Goal: Navigation & Orientation: Find specific page/section

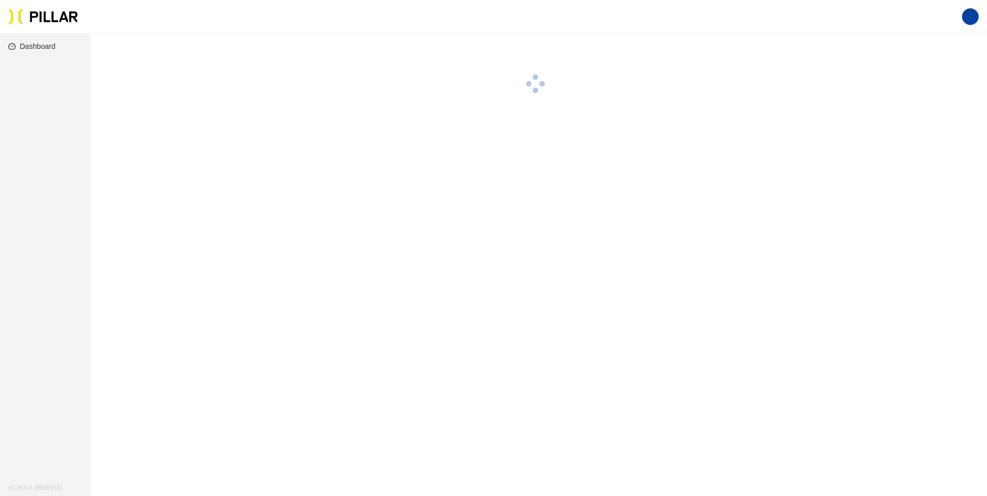
scroll to position [34, 0]
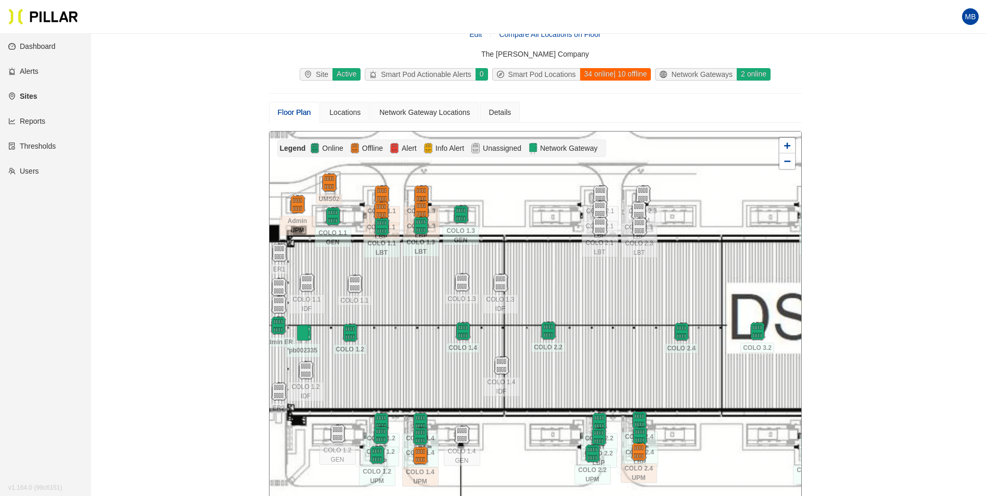
drag, startPoint x: 516, startPoint y: 247, endPoint x: 563, endPoint y: 243, distance: 47.5
click at [536, 244] on div at bounding box center [535, 317] width 532 height 371
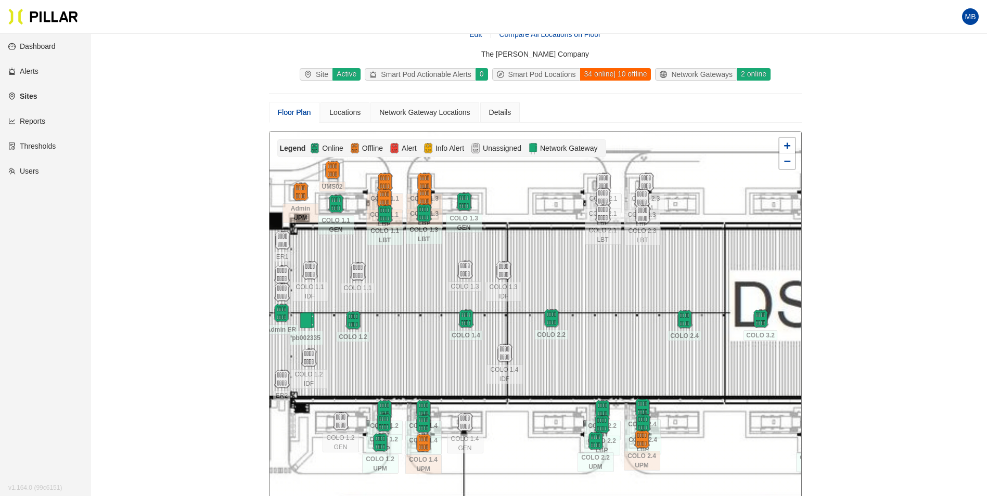
drag, startPoint x: 750, startPoint y: 455, endPoint x: 751, endPoint y: 443, distance: 12.1
click at [751, 443] on div at bounding box center [535, 317] width 532 height 371
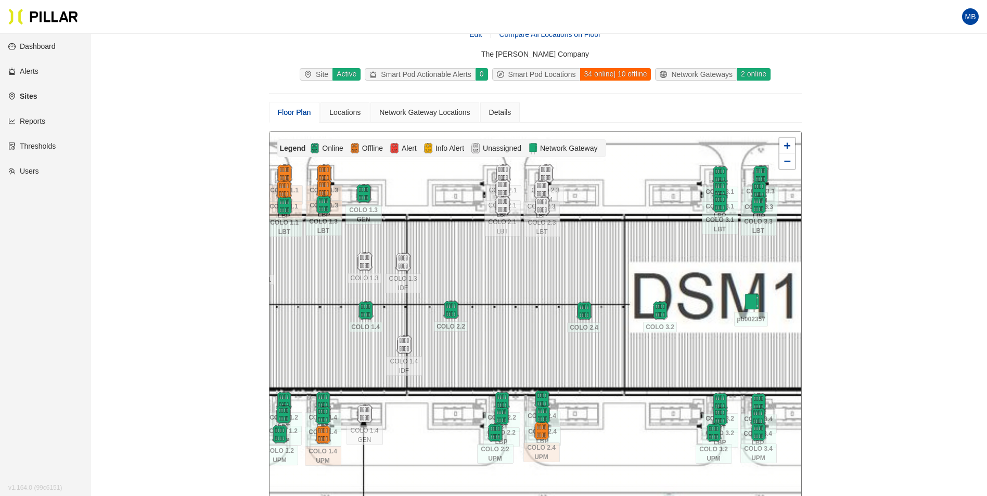
drag, startPoint x: 743, startPoint y: 440, endPoint x: 643, endPoint y: 431, distance: 100.8
click at [643, 431] on div at bounding box center [535, 317] width 532 height 371
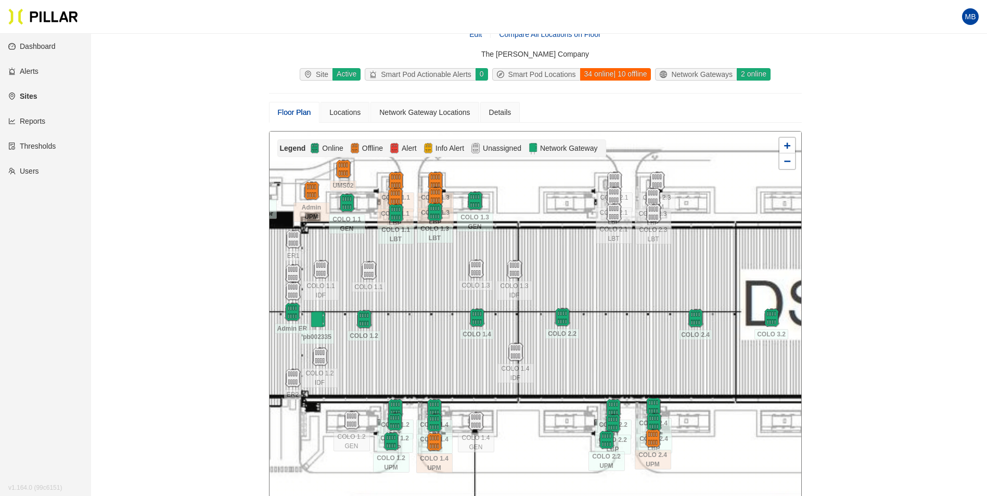
drag, startPoint x: 492, startPoint y: 268, endPoint x: 618, endPoint y: 277, distance: 126.7
click at [618, 277] on div at bounding box center [535, 317] width 532 height 371
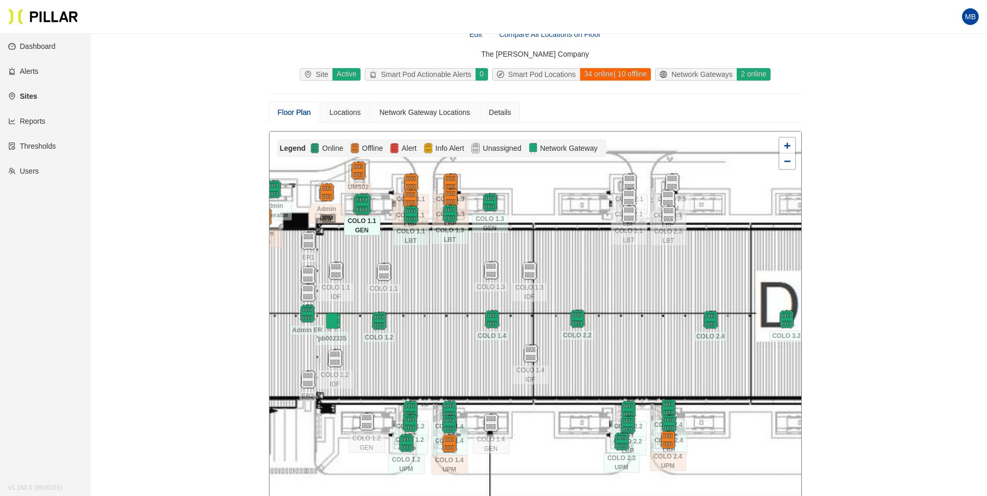
click at [365, 204] on img at bounding box center [362, 205] width 22 height 22
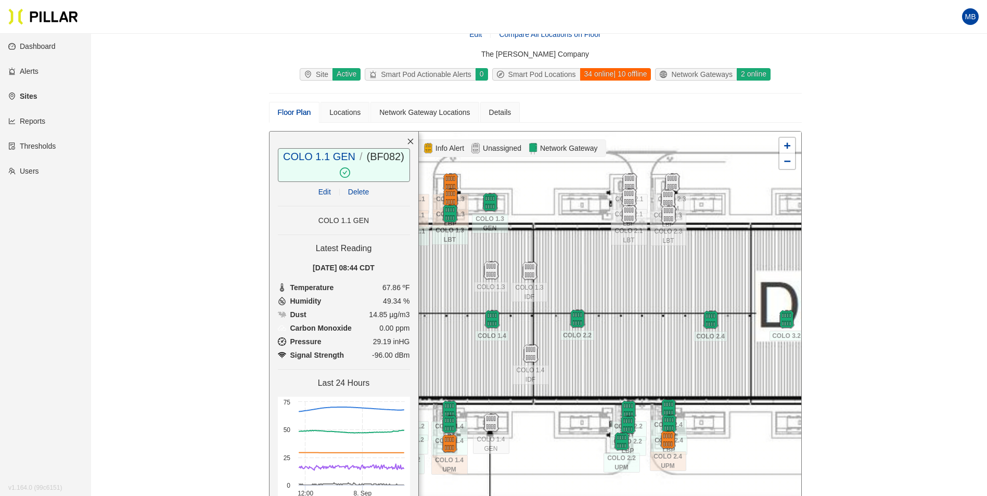
click at [656, 373] on div at bounding box center [535, 317] width 532 height 371
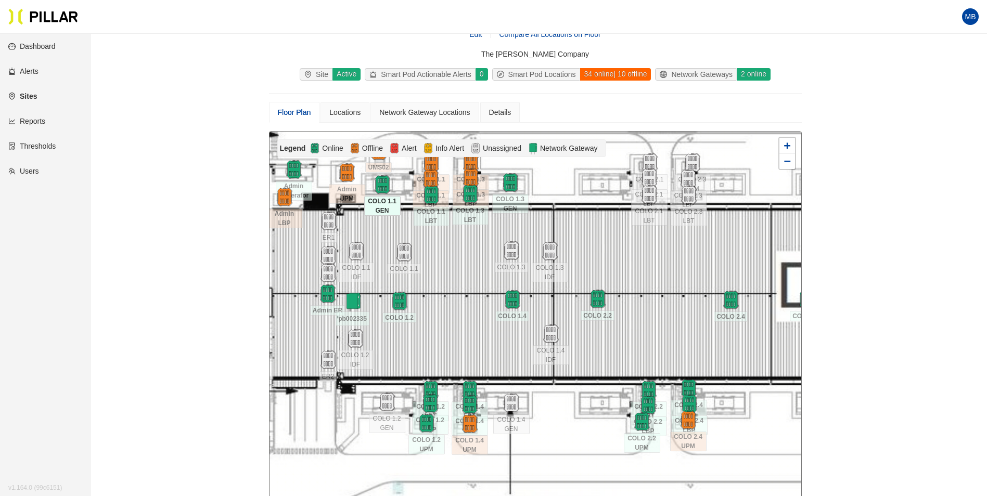
drag, startPoint x: 592, startPoint y: 387, endPoint x: 622, endPoint y: 358, distance: 41.2
click at [622, 358] on div at bounding box center [535, 317] width 532 height 371
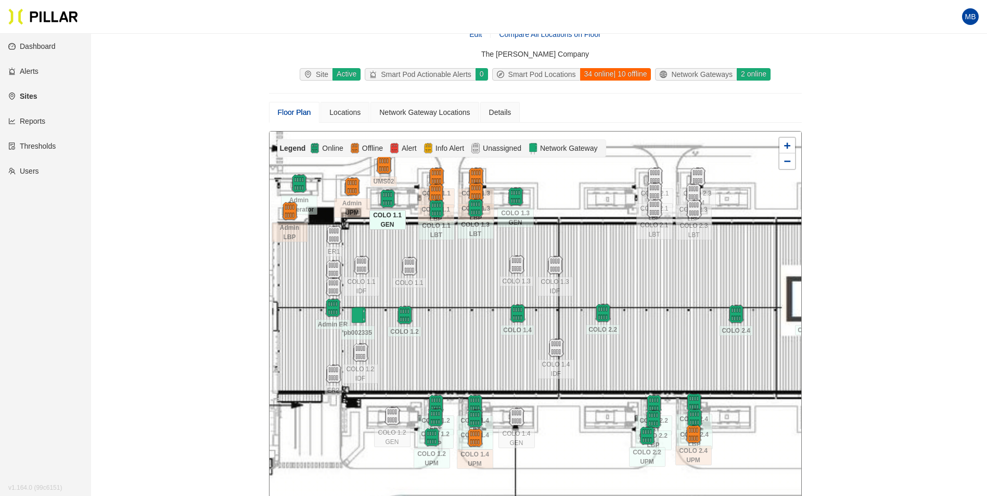
drag, startPoint x: 479, startPoint y: 258, endPoint x: 474, endPoint y: 280, distance: 22.8
click at [474, 280] on div at bounding box center [535, 317] width 532 height 371
click at [518, 201] on img at bounding box center [515, 197] width 22 height 22
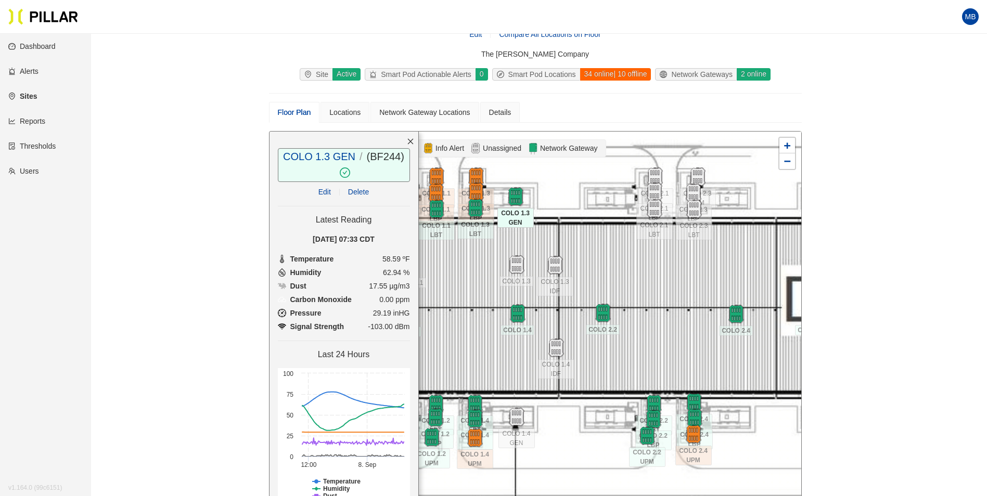
click at [673, 350] on div at bounding box center [535, 317] width 532 height 371
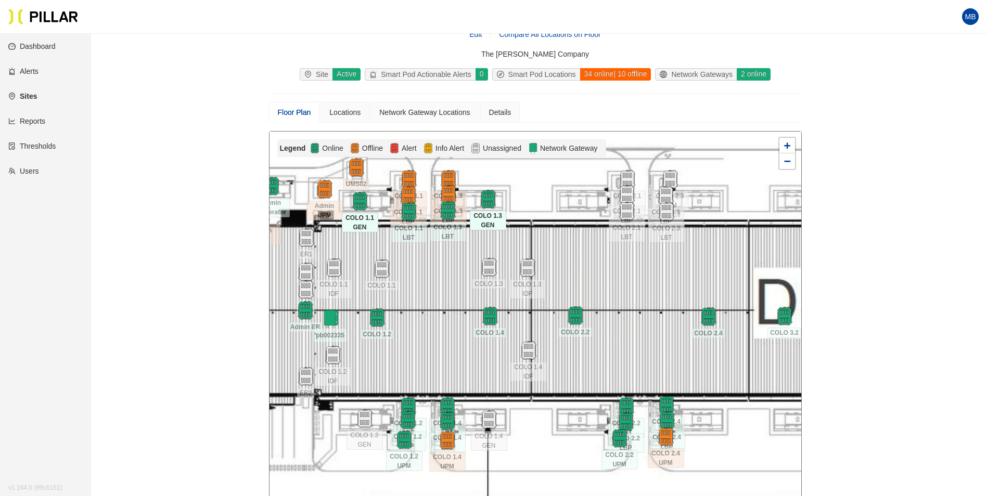
drag, startPoint x: 671, startPoint y: 345, endPoint x: 618, endPoint y: 345, distance: 53.1
click at [618, 345] on div at bounding box center [535, 317] width 532 height 371
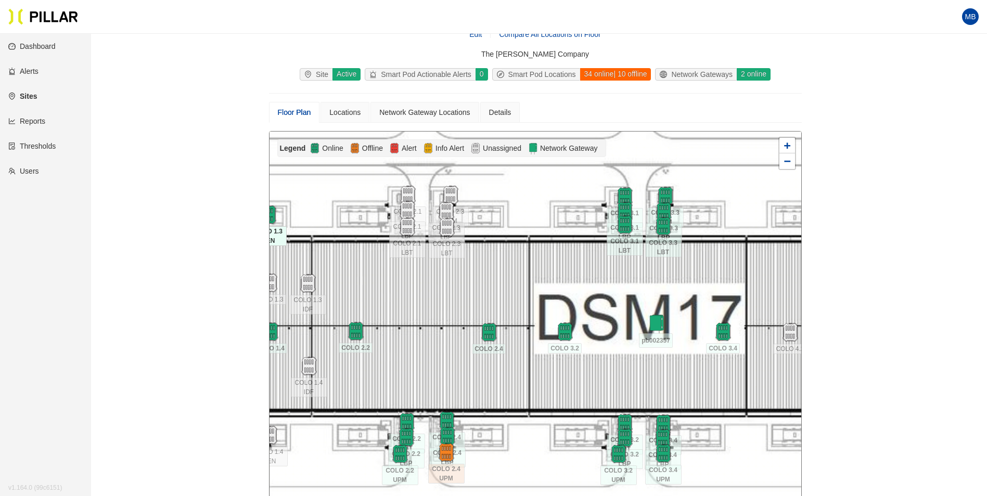
drag, startPoint x: 731, startPoint y: 390, endPoint x: 530, endPoint y: 408, distance: 201.6
click at [530, 408] on div at bounding box center [535, 317] width 532 height 371
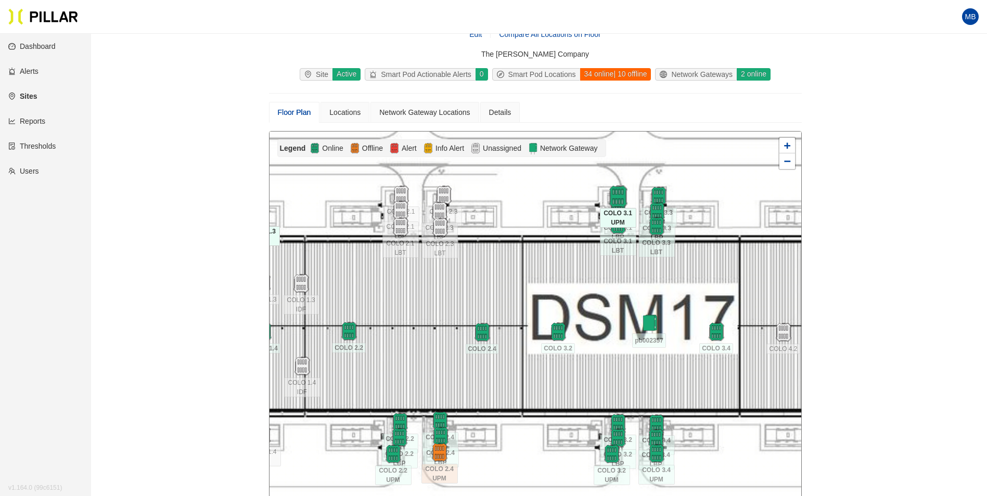
click at [615, 188] on img at bounding box center [618, 197] width 22 height 22
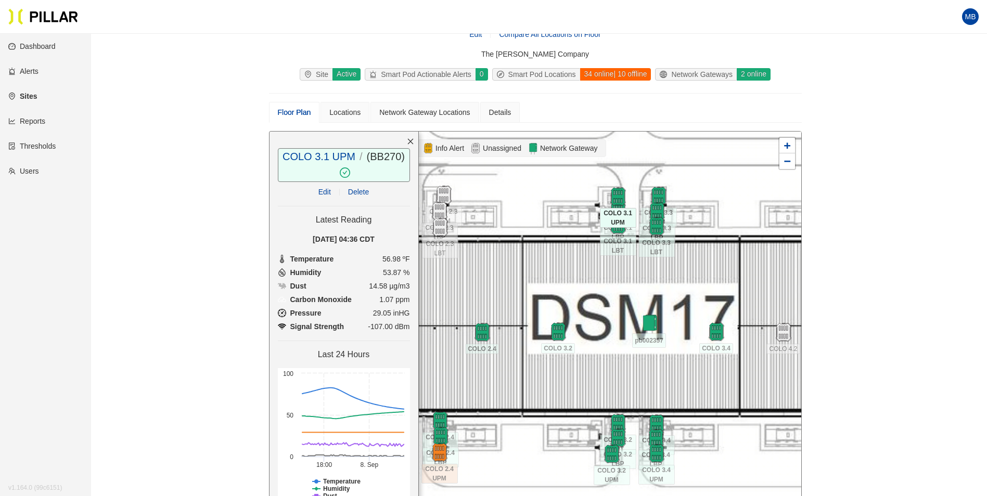
click at [602, 369] on div at bounding box center [535, 317] width 532 height 371
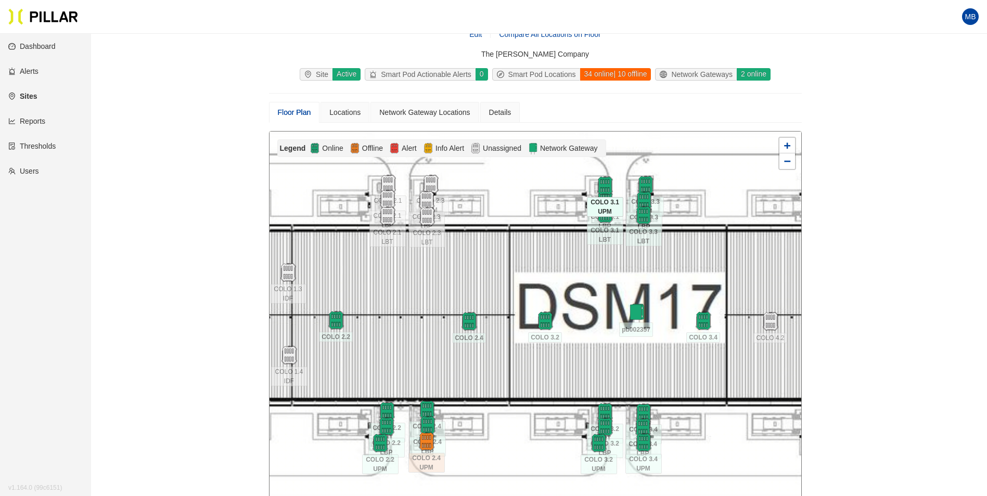
drag, startPoint x: 628, startPoint y: 371, endPoint x: 612, endPoint y: 353, distance: 24.7
click at [612, 353] on div at bounding box center [535, 317] width 532 height 371
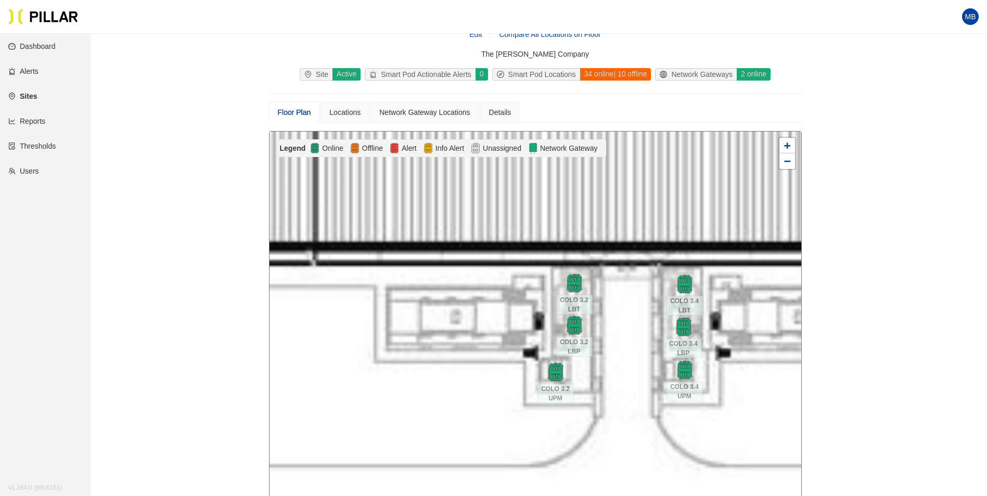
drag, startPoint x: 610, startPoint y: 388, endPoint x: 616, endPoint y: 246, distance: 142.7
click at [616, 246] on div at bounding box center [535, 317] width 532 height 371
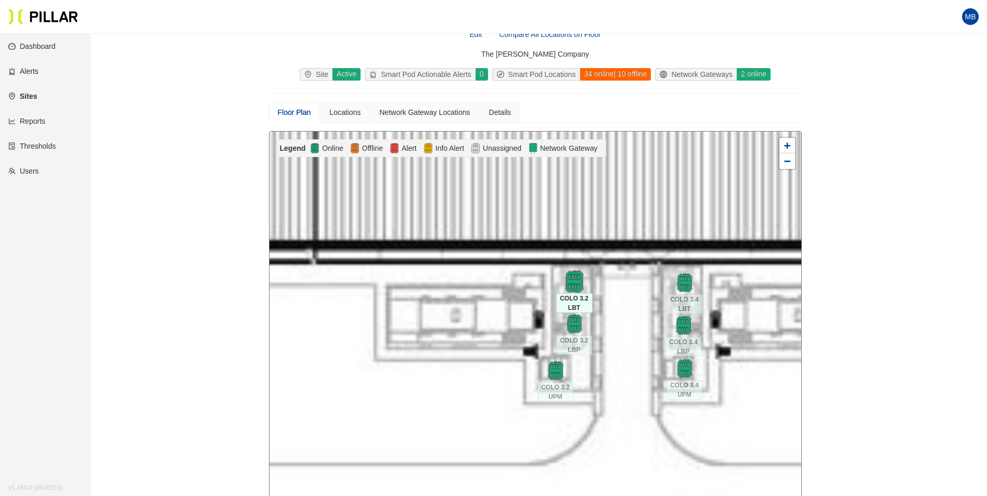
click at [577, 281] on img at bounding box center [574, 282] width 22 height 22
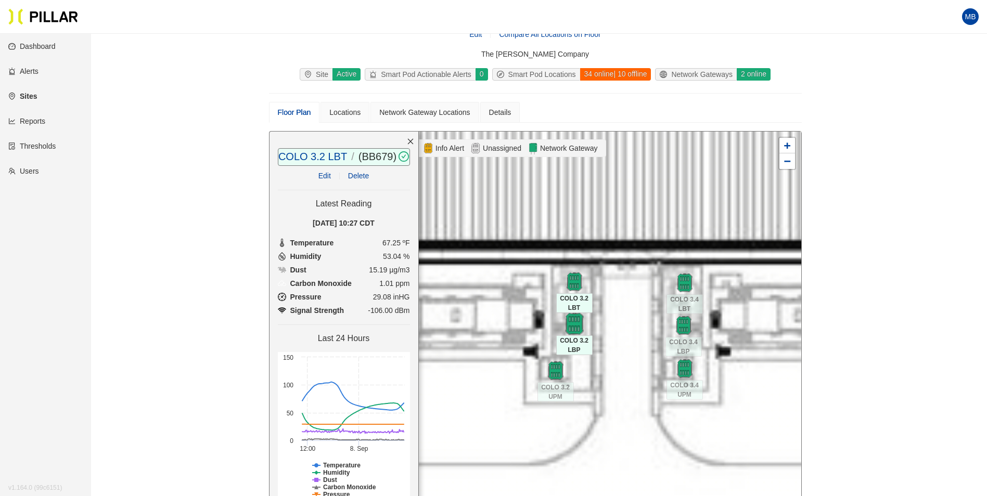
click at [572, 329] on img at bounding box center [574, 324] width 22 height 22
click at [775, 408] on div at bounding box center [535, 317] width 532 height 371
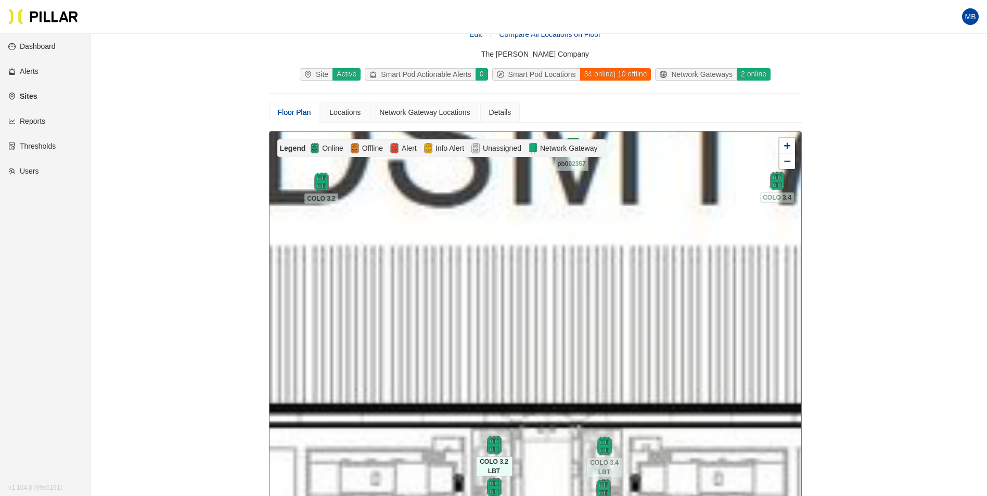
drag, startPoint x: 784, startPoint y: 290, endPoint x: 704, endPoint y: 452, distance: 181.0
click at [704, 452] on div at bounding box center [535, 317] width 532 height 371
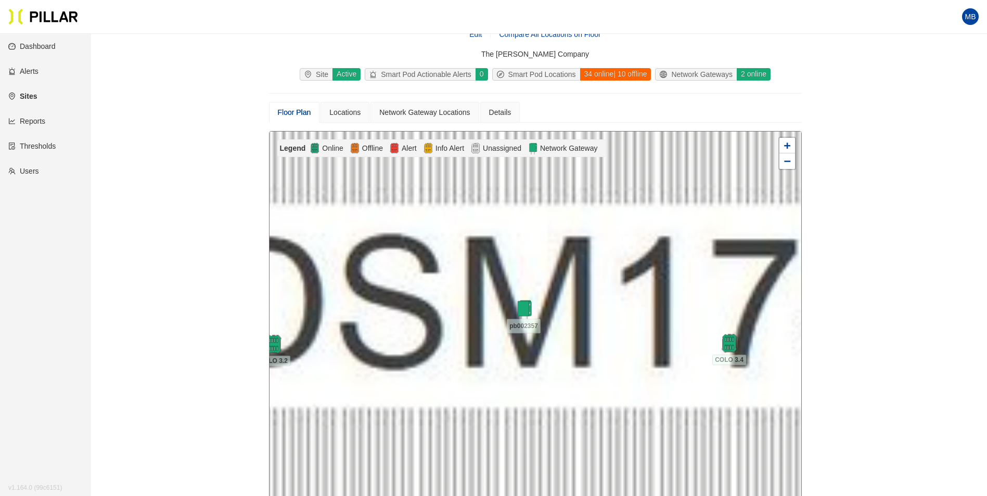
drag, startPoint x: 690, startPoint y: 274, endPoint x: 641, endPoint y: 437, distance: 171.0
click at [641, 437] on div at bounding box center [535, 317] width 532 height 371
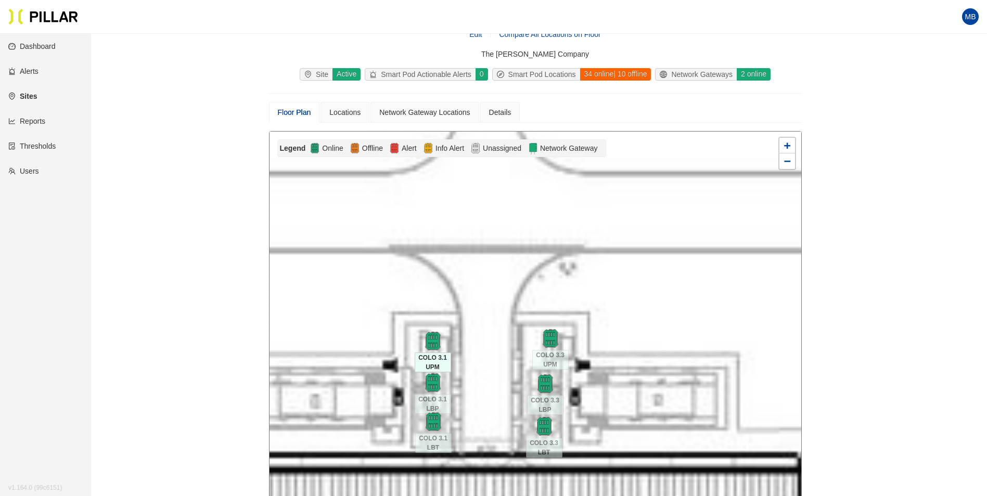
drag, startPoint x: 593, startPoint y: 366, endPoint x: 599, endPoint y: 246, distance: 120.3
click at [599, 249] on div at bounding box center [535, 317] width 532 height 371
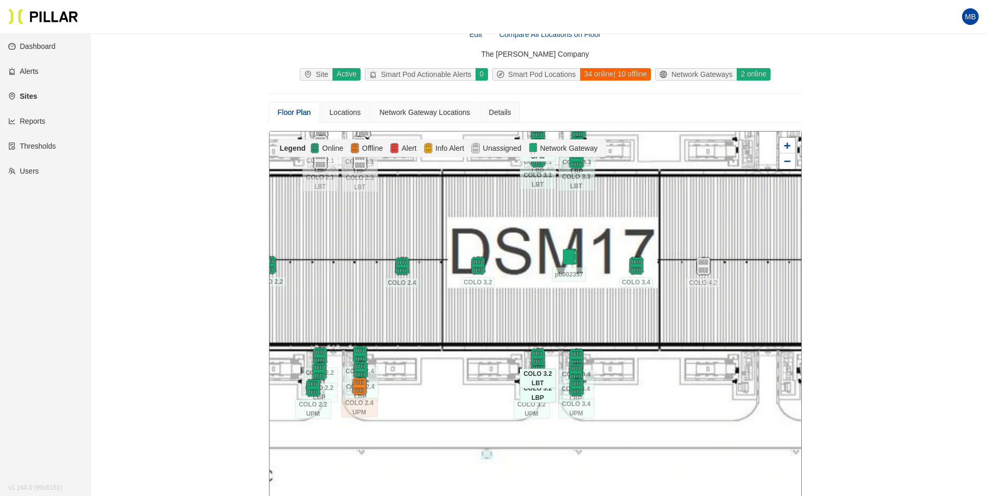
drag, startPoint x: 630, startPoint y: 343, endPoint x: 616, endPoint y: 250, distance: 94.2
click at [616, 232] on div at bounding box center [535, 317] width 532 height 371
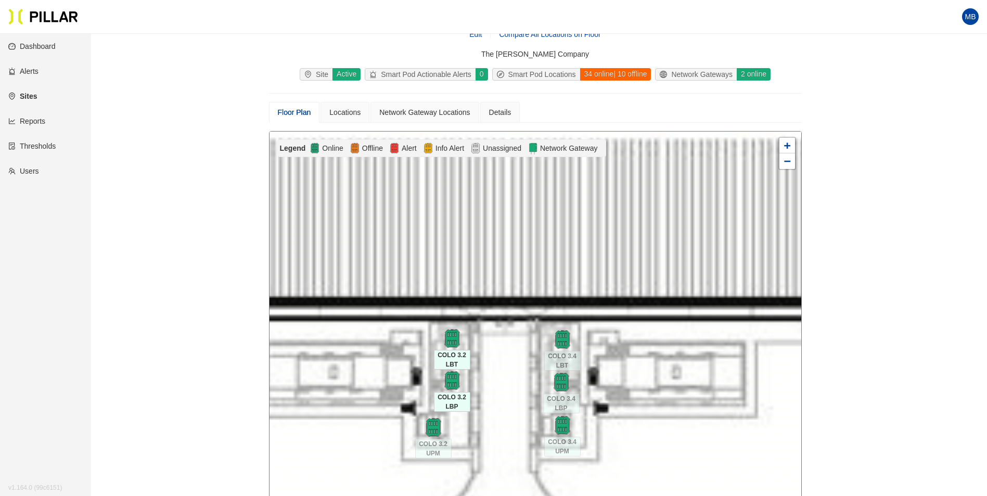
drag, startPoint x: 649, startPoint y: 439, endPoint x: 650, endPoint y: 377, distance: 61.4
click at [650, 377] on div at bounding box center [535, 317] width 532 height 371
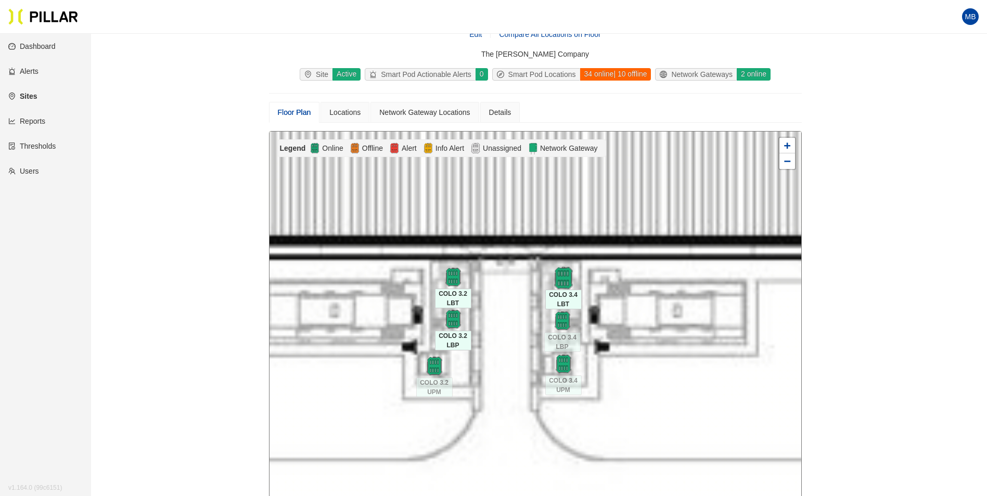
click at [569, 280] on img at bounding box center [563, 278] width 22 height 22
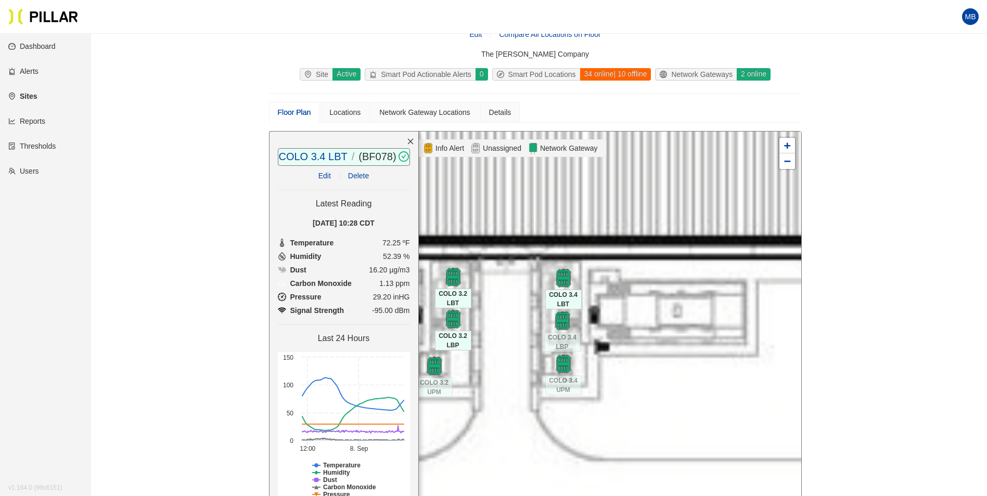
click at [608, 421] on div at bounding box center [535, 317] width 532 height 371
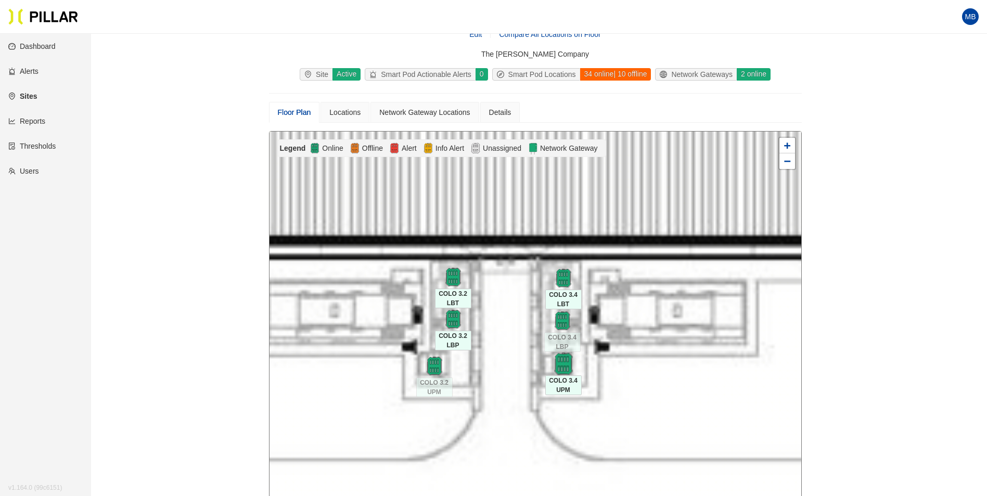
click at [565, 367] on img at bounding box center [563, 364] width 22 height 22
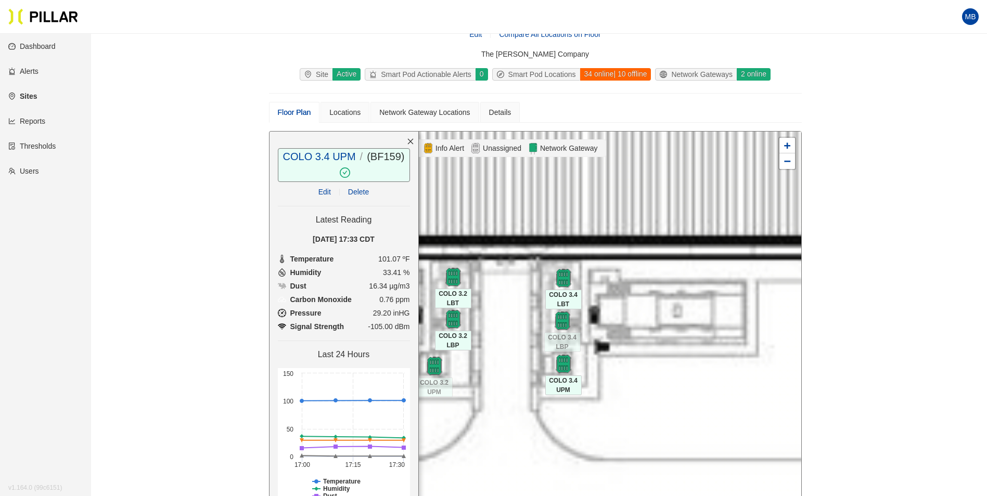
drag, startPoint x: 737, startPoint y: 406, endPoint x: 728, endPoint y: 405, distance: 8.3
click at [737, 406] on div at bounding box center [535, 317] width 532 height 371
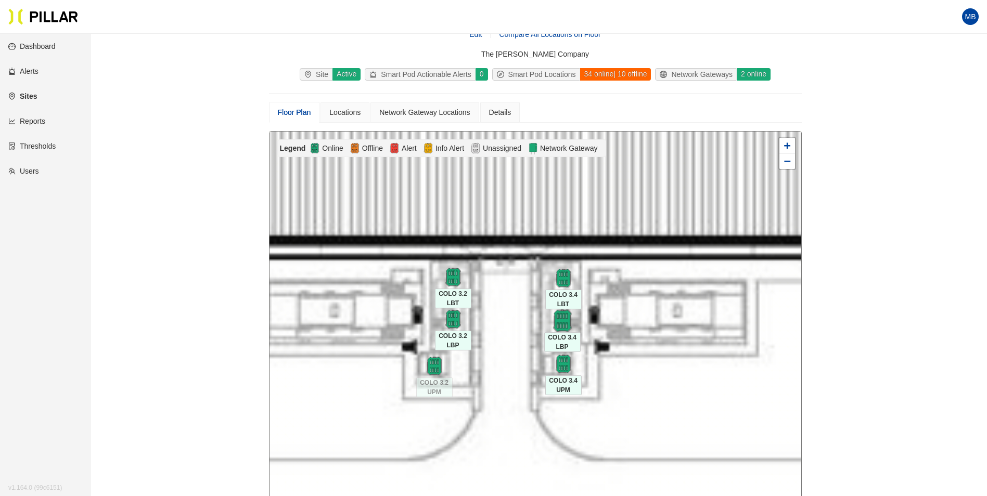
click at [557, 330] on img at bounding box center [562, 321] width 22 height 22
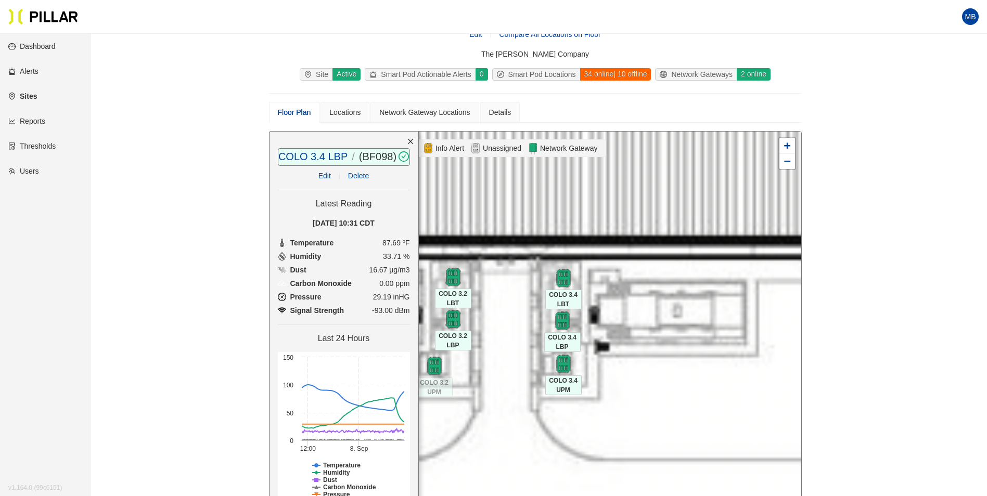
click at [722, 241] on div at bounding box center [535, 317] width 532 height 371
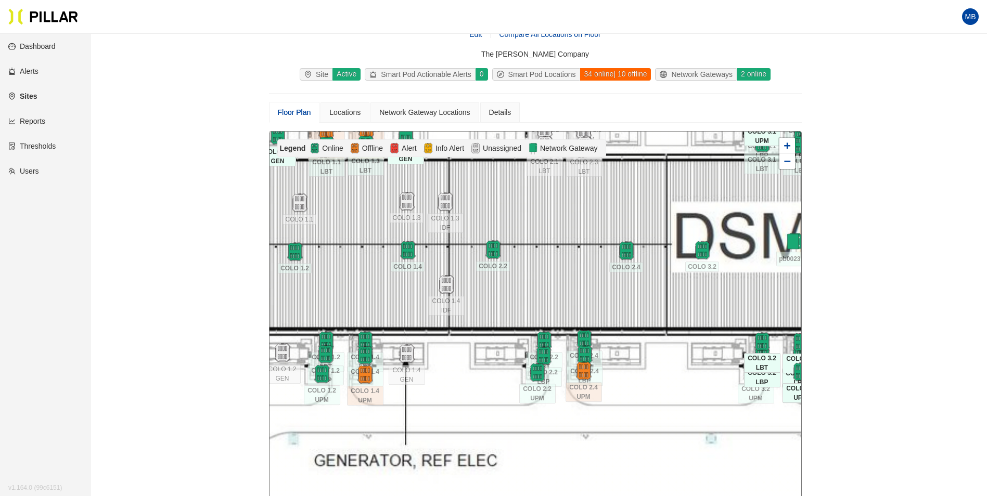
drag, startPoint x: 597, startPoint y: 257, endPoint x: 668, endPoint y: 354, distance: 120.2
click at [679, 364] on div at bounding box center [535, 317] width 532 height 371
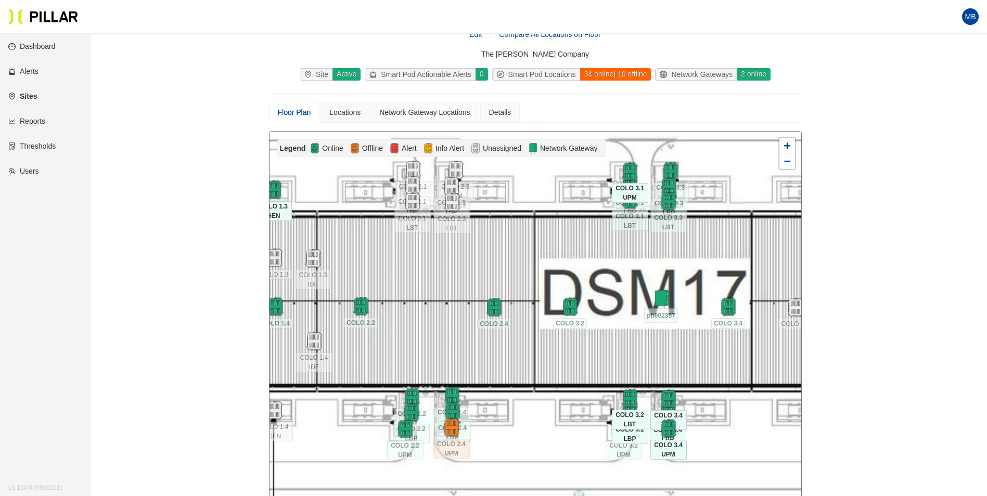
drag, startPoint x: 569, startPoint y: 238, endPoint x: 435, endPoint y: 294, distance: 144.3
click at [435, 294] on div at bounding box center [535, 317] width 532 height 371
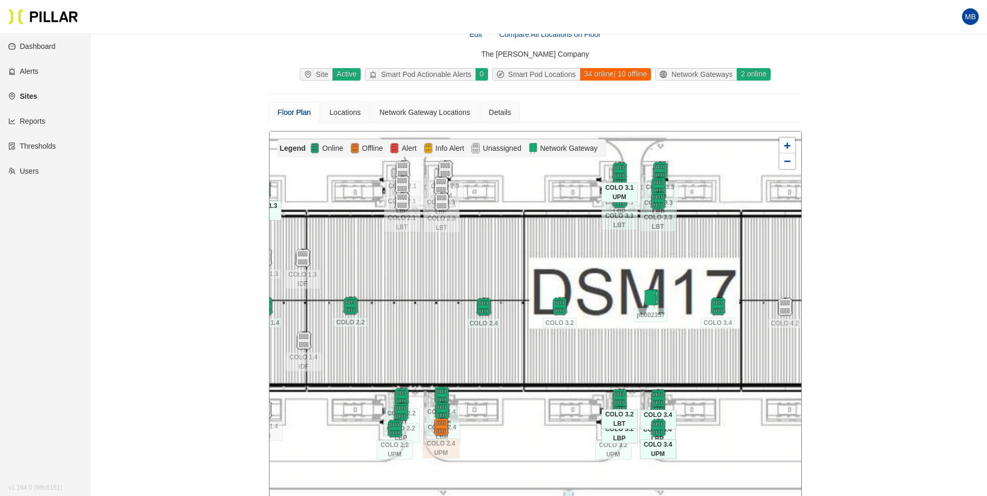
drag, startPoint x: 582, startPoint y: 274, endPoint x: 556, endPoint y: 274, distance: 26.5
click at [556, 274] on div at bounding box center [535, 317] width 532 height 371
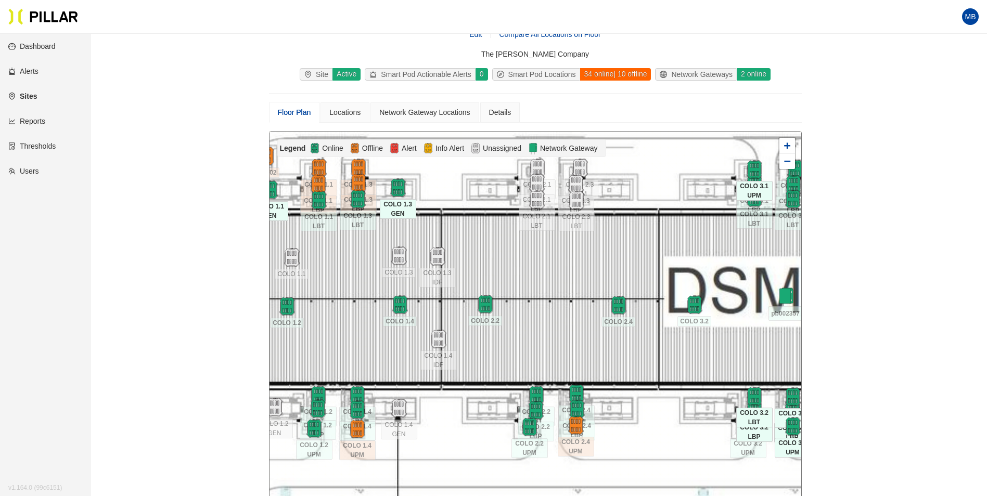
drag, startPoint x: 408, startPoint y: 280, endPoint x: 559, endPoint y: 278, distance: 150.9
click at [559, 278] on div at bounding box center [535, 317] width 532 height 371
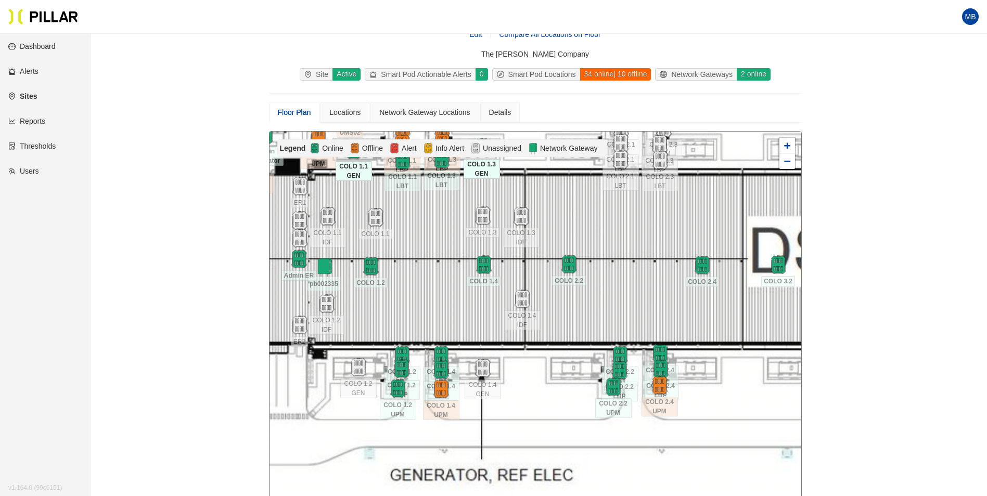
drag, startPoint x: 555, startPoint y: 292, endPoint x: 639, endPoint y: 246, distance: 96.2
click at [646, 246] on div at bounding box center [535, 317] width 532 height 371
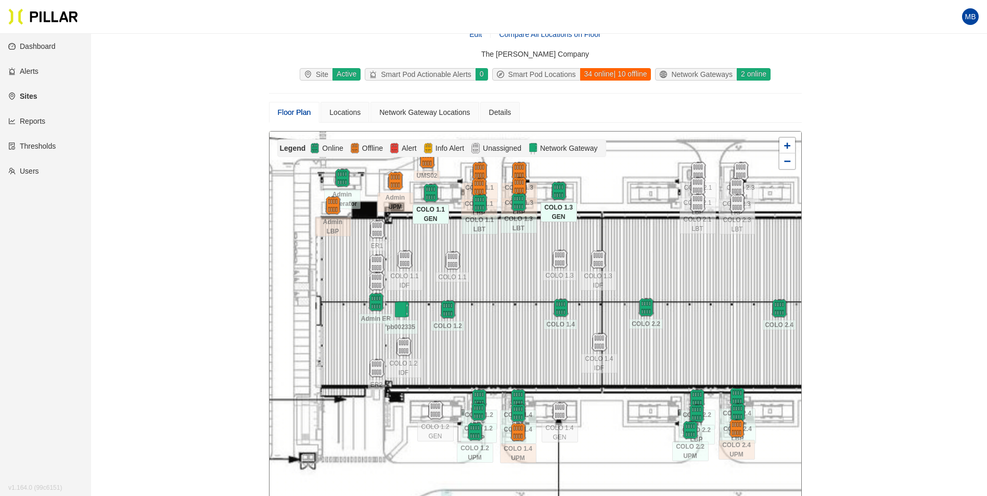
drag, startPoint x: 438, startPoint y: 247, endPoint x: 507, endPoint y: 296, distance: 85.0
click at [507, 296] on div at bounding box center [535, 317] width 532 height 371
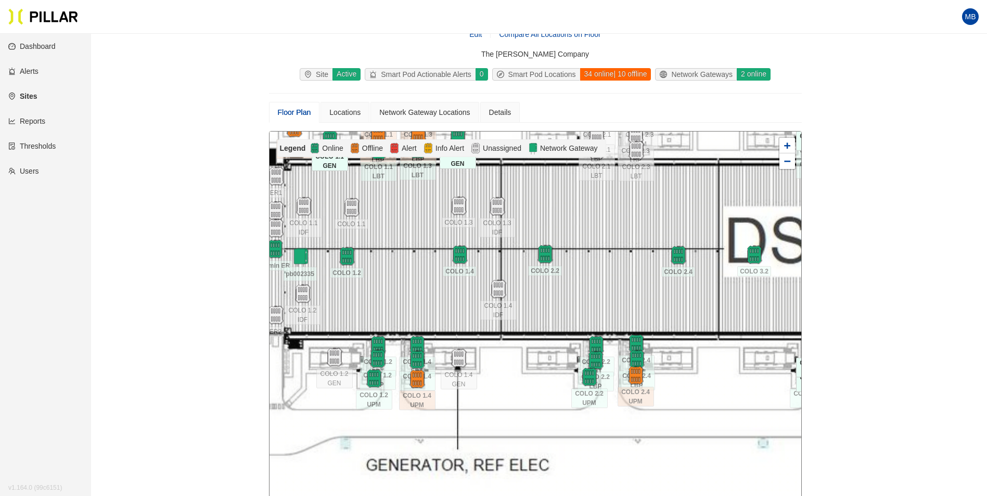
drag, startPoint x: 681, startPoint y: 343, endPoint x: 564, endPoint y: 206, distance: 179.7
click at [564, 206] on div at bounding box center [535, 317] width 532 height 371
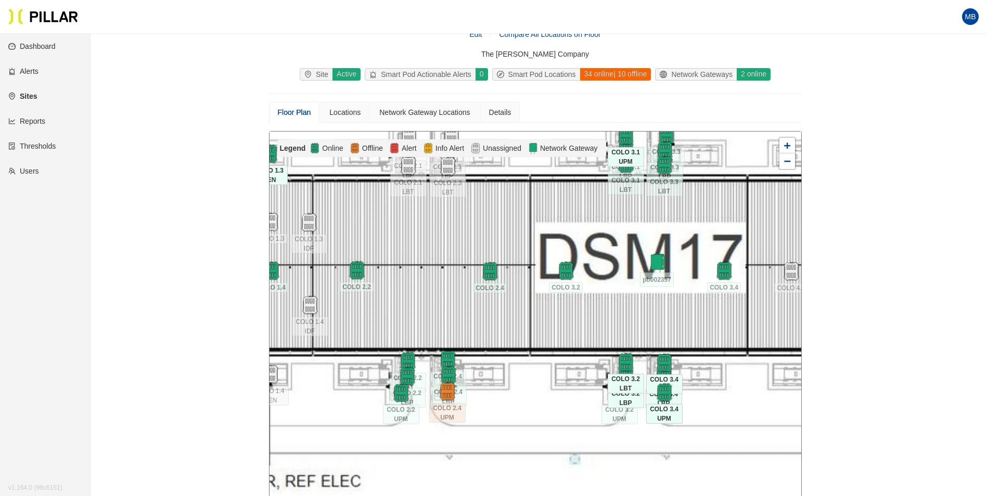
drag, startPoint x: 622, startPoint y: 286, endPoint x: 434, endPoint y: 302, distance: 189.0
click at [434, 302] on div at bounding box center [535, 317] width 532 height 371
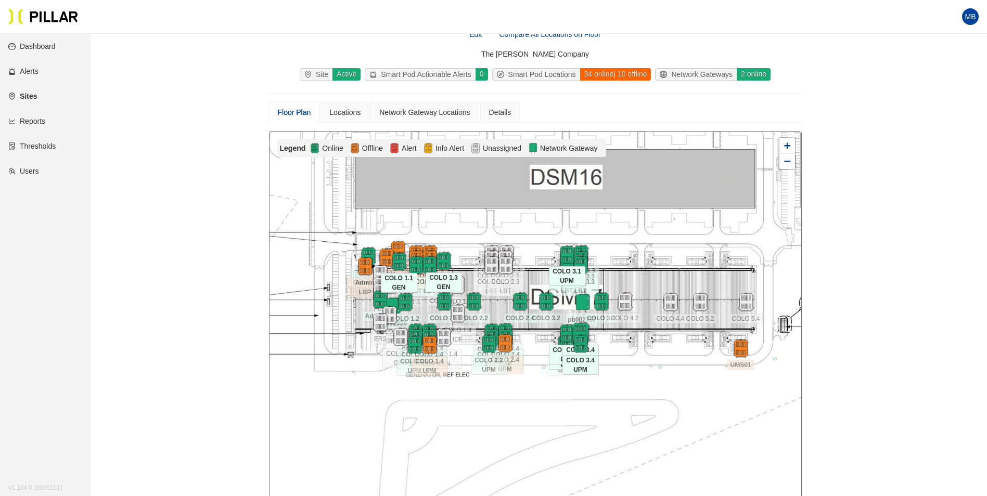
drag, startPoint x: 586, startPoint y: 343, endPoint x: 575, endPoint y: 324, distance: 22.8
click at [645, 357] on div at bounding box center [535, 317] width 532 height 371
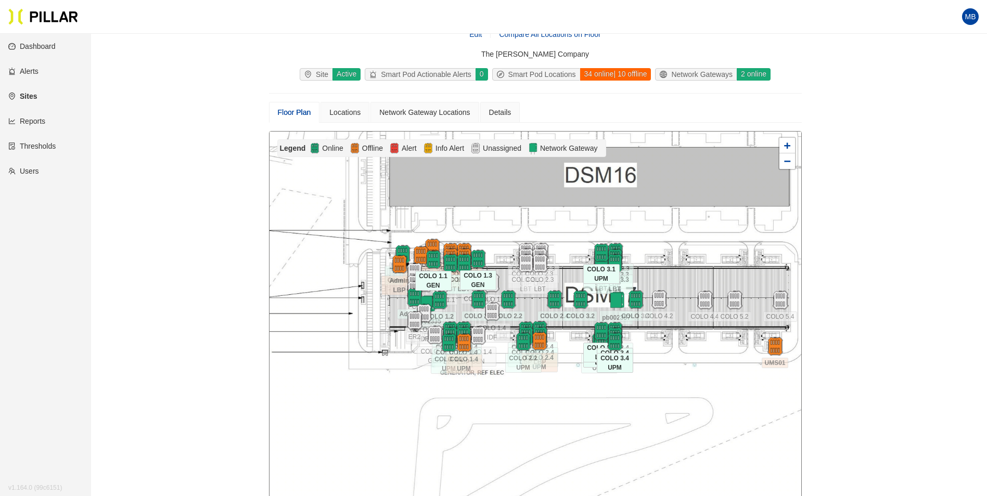
drag, startPoint x: 499, startPoint y: 307, endPoint x: 531, endPoint y: 306, distance: 31.7
click at [531, 306] on div at bounding box center [535, 317] width 532 height 371
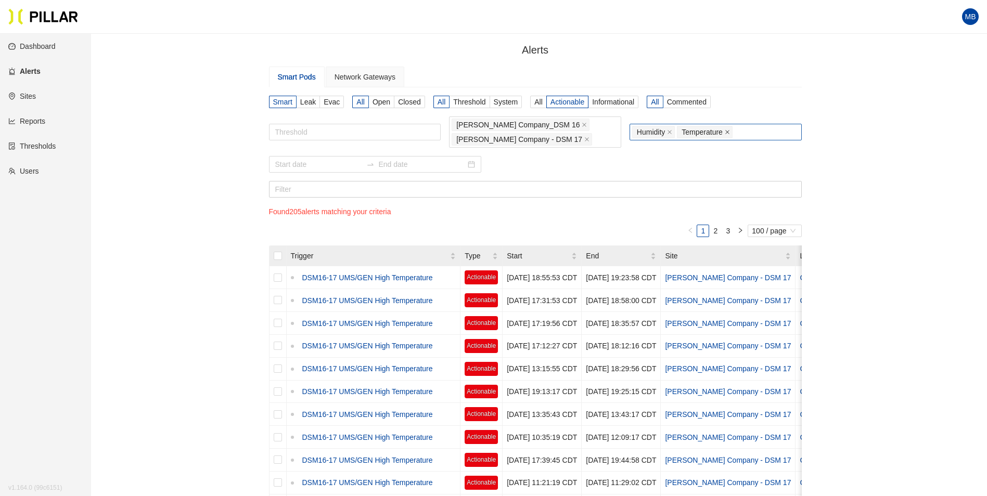
click at [728, 134] on icon "close" at bounding box center [727, 132] width 5 height 5
click at [885, 178] on div "Alerts / Smart Pods Network Gateways Smart Leak Evac All Open Closed All Thresh…" at bounding box center [535, 446] width 837 height 809
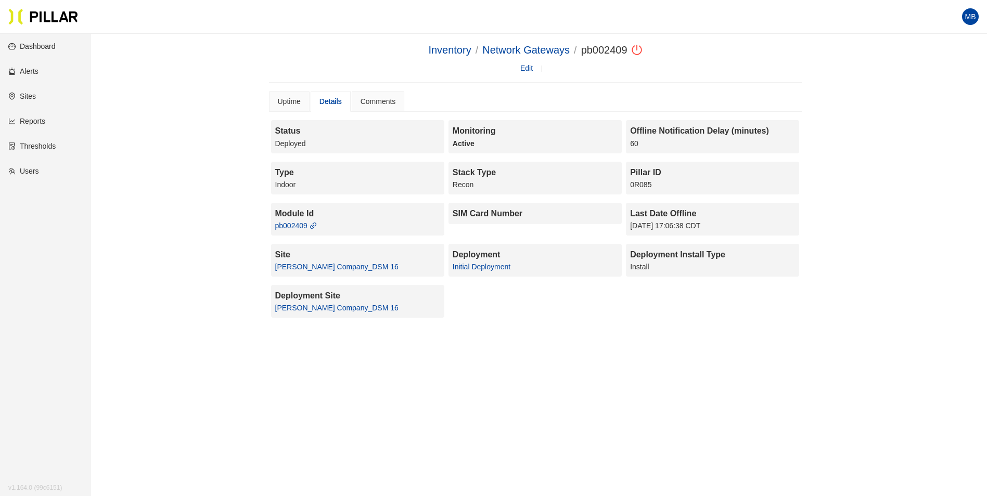
scroll to position [34, 0]
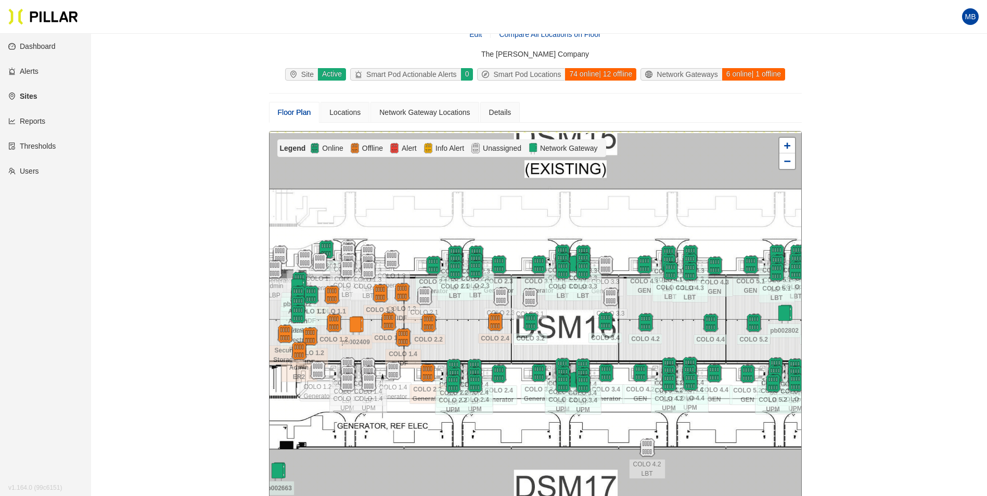
scroll to position [86, 0]
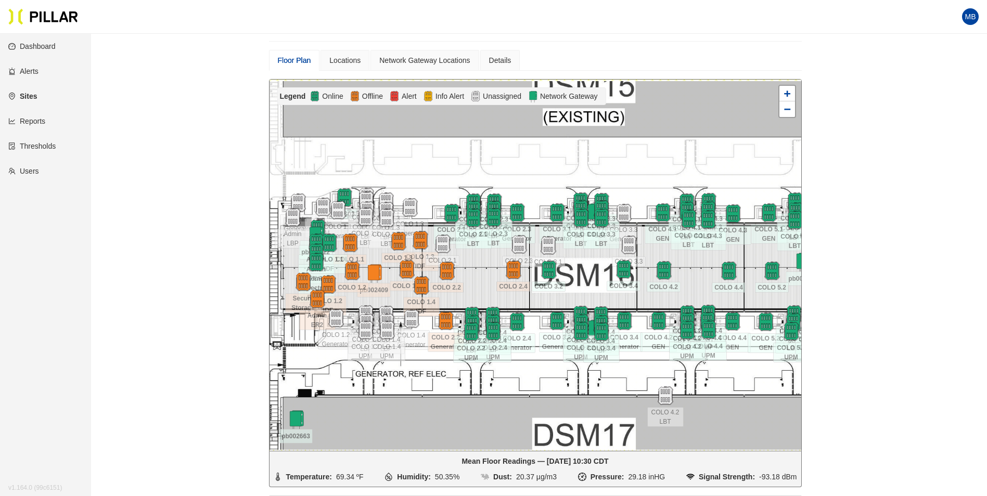
drag, startPoint x: 469, startPoint y: 273, endPoint x: 486, endPoint y: 273, distance: 17.2
click at [486, 273] on div at bounding box center [535, 265] width 532 height 371
